Goal: Information Seeking & Learning: Learn about a topic

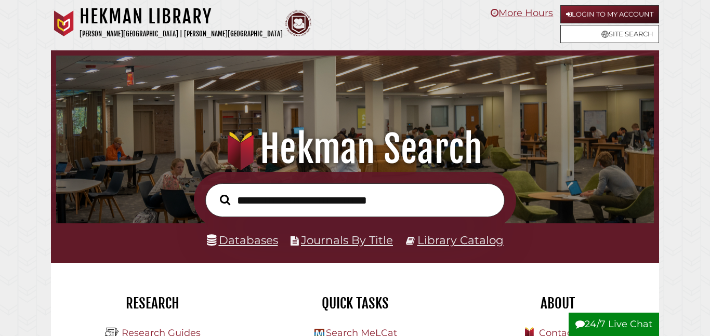
scroll to position [197, 592]
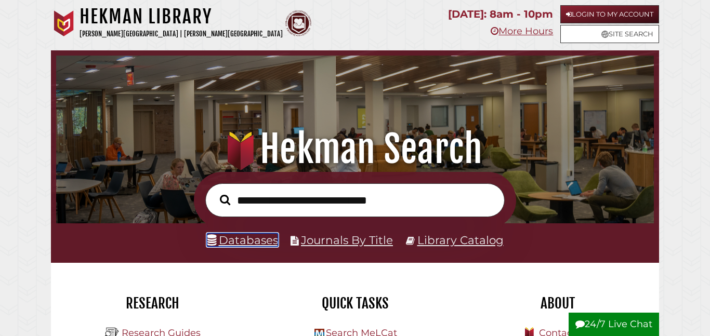
click at [250, 240] on link "Databases" at bounding box center [242, 240] width 71 height 14
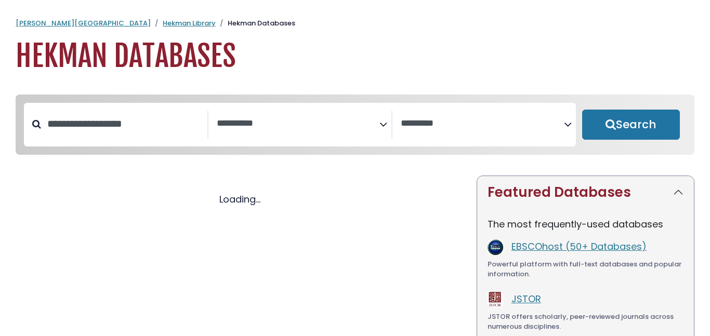
select select "Database Subject Filter"
select select "Database Vendors Filter"
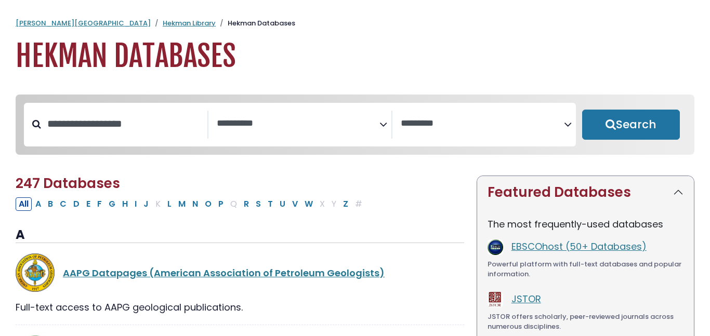
select select "Database Subject Filter"
select select "Database Vendors Filter"
click at [119, 124] on input "Search database by title or keyword" at bounding box center [124, 123] width 166 height 17
type input "********"
click at [582, 110] on button "Search" at bounding box center [631, 125] width 98 height 30
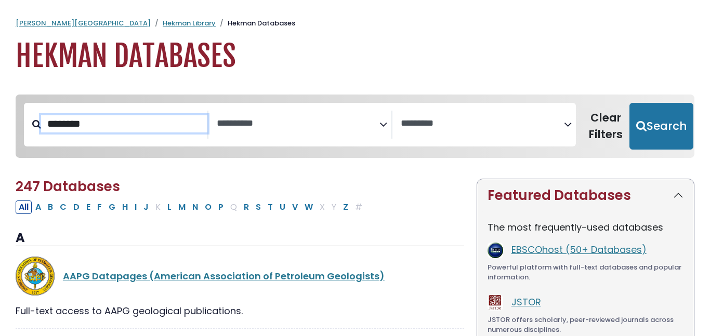
select select "Database Subject Filter"
select select "Database Vendors Filter"
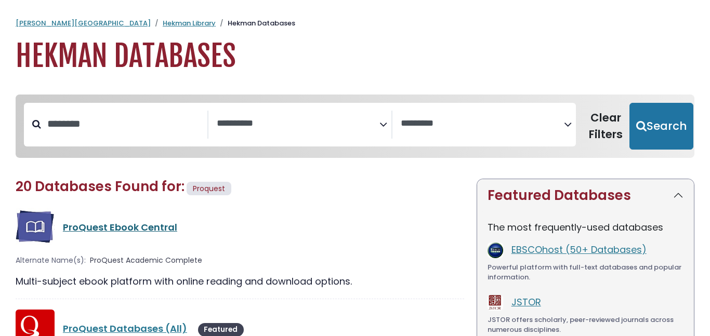
click at [90, 224] on link "ProQuest Ebook Central" at bounding box center [120, 227] width 114 height 13
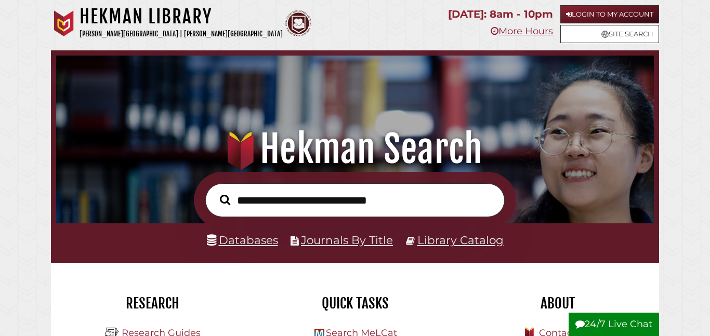
scroll to position [197, 592]
click at [270, 200] on input "text" at bounding box center [354, 200] width 299 height 34
type input "**********"
click at [215, 192] on button "Search" at bounding box center [225, 200] width 21 height 16
